Goal: Task Accomplishment & Management: Use online tool/utility

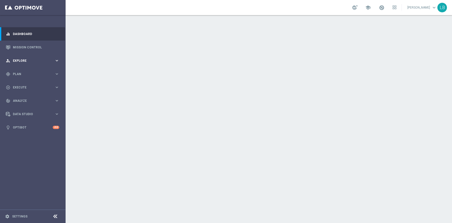
click at [33, 60] on span "Explore" at bounding box center [34, 60] width 42 height 3
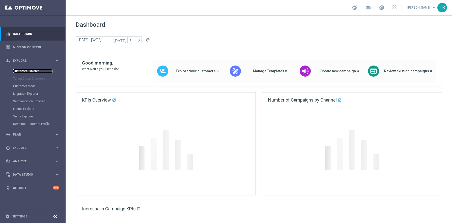
click at [32, 71] on link "Customer Explorer" at bounding box center [32, 71] width 39 height 4
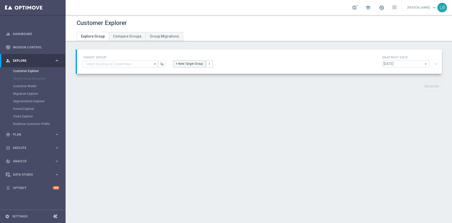
click at [188, 65] on button "+ New Target Group" at bounding box center [189, 63] width 33 height 7
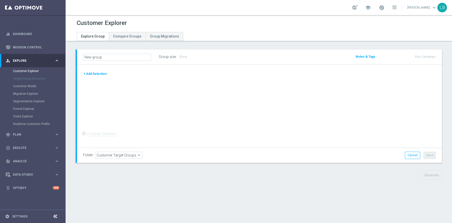
click at [97, 75] on button "+ Add Selection" at bounding box center [95, 74] width 24 height 6
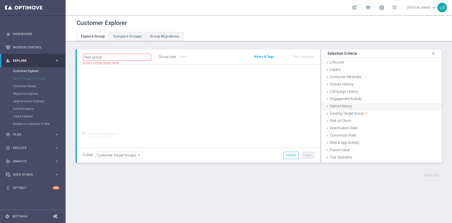
click at [344, 105] on span "Game History" at bounding box center [341, 106] width 22 height 4
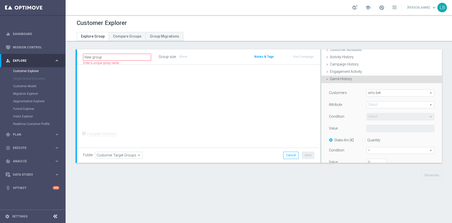
scroll to position [36, 0]
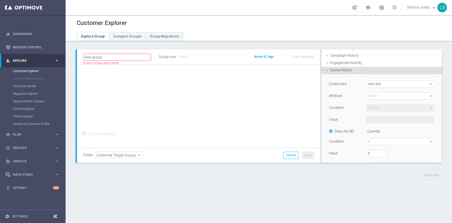
click at [377, 97] on span at bounding box center [399, 96] width 67 height 7
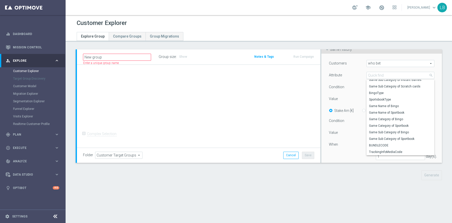
scroll to position [57, 0]
click at [385, 145] on span "BUNDLECODE" at bounding box center [400, 145] width 63 height 4
type input "BUNDLECODE"
type input "Equals"
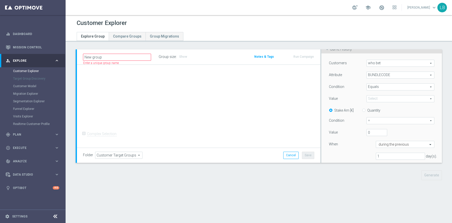
click at [389, 100] on span at bounding box center [399, 99] width 67 height 7
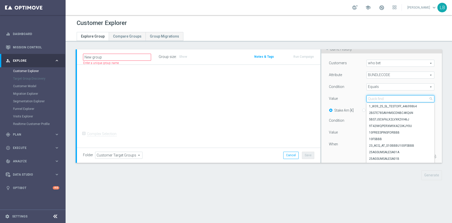
click at [393, 97] on input "search" at bounding box center [400, 98] width 68 height 7
click at [364, 91] on div "Customers who bet who bet arrow_drop_down search Attribute BUNDLECODE BUNDLECOD…" at bounding box center [381, 112] width 105 height 104
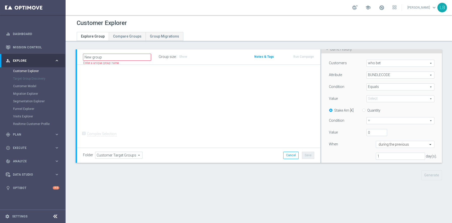
click at [401, 75] on span "BUNDLECODE" at bounding box center [399, 75] width 67 height 7
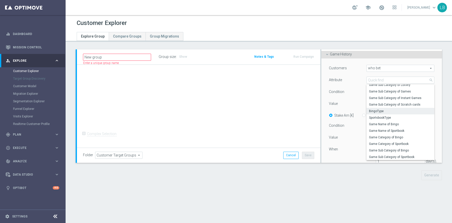
scroll to position [104, 0]
click at [387, 149] on span "BUNDLECODE" at bounding box center [400, 150] width 63 height 4
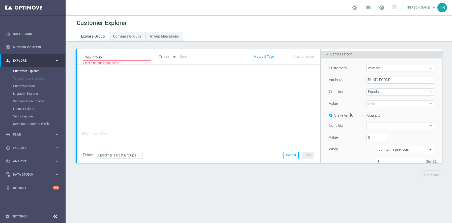
click at [385, 104] on span at bounding box center [399, 104] width 67 height 7
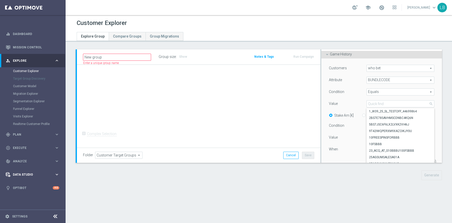
click at [24, 174] on span "Data Studio" at bounding box center [34, 174] width 42 height 3
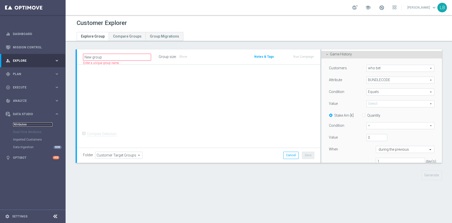
click at [23, 123] on link "Attributes" at bounding box center [32, 124] width 39 height 4
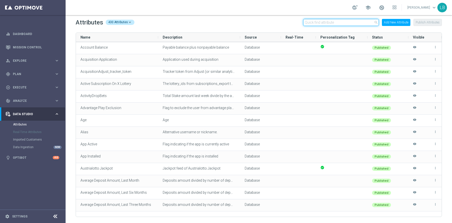
click at [340, 21] on input "text" at bounding box center [341, 22] width 76 height 7
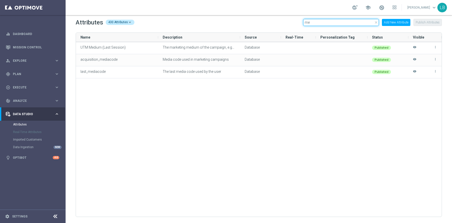
type input "m"
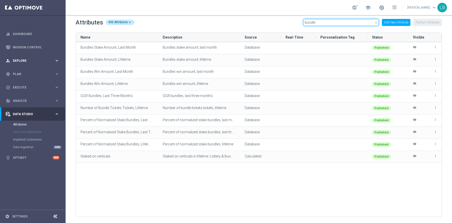
type input "bundle"
click at [34, 61] on span "Explore" at bounding box center [34, 60] width 42 height 3
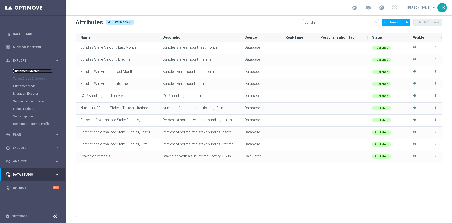
click at [31, 69] on link "Customer Explorer" at bounding box center [32, 71] width 39 height 4
